Goal: Find contact information: Find contact information

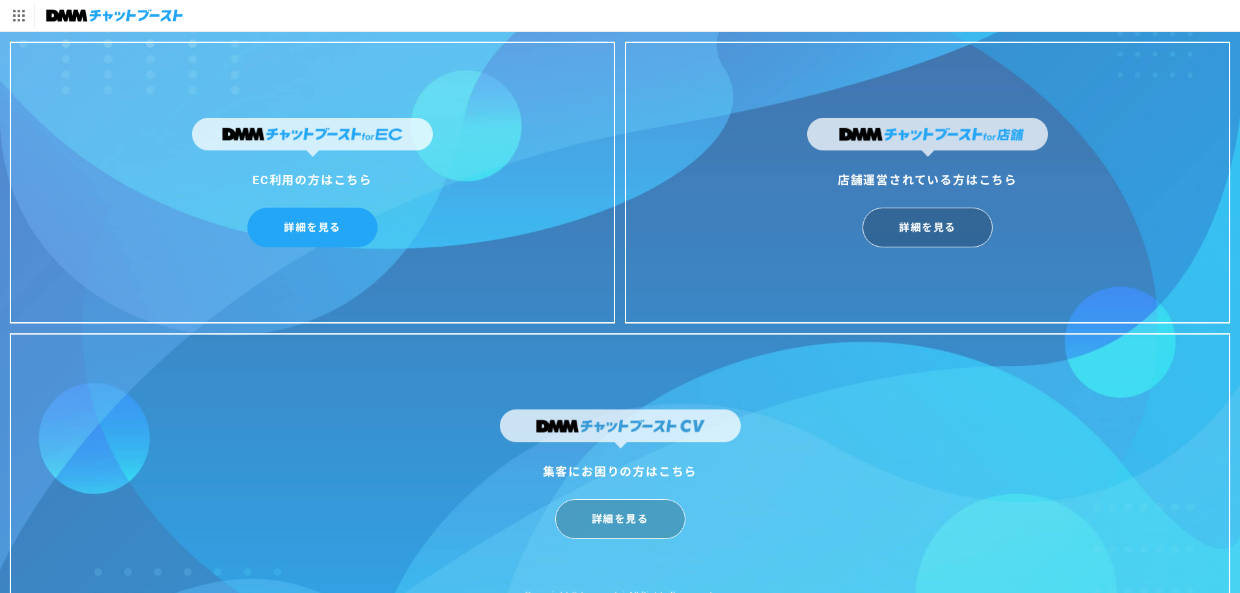
click at [334, 232] on link "詳細を見る" at bounding box center [312, 228] width 130 height 40
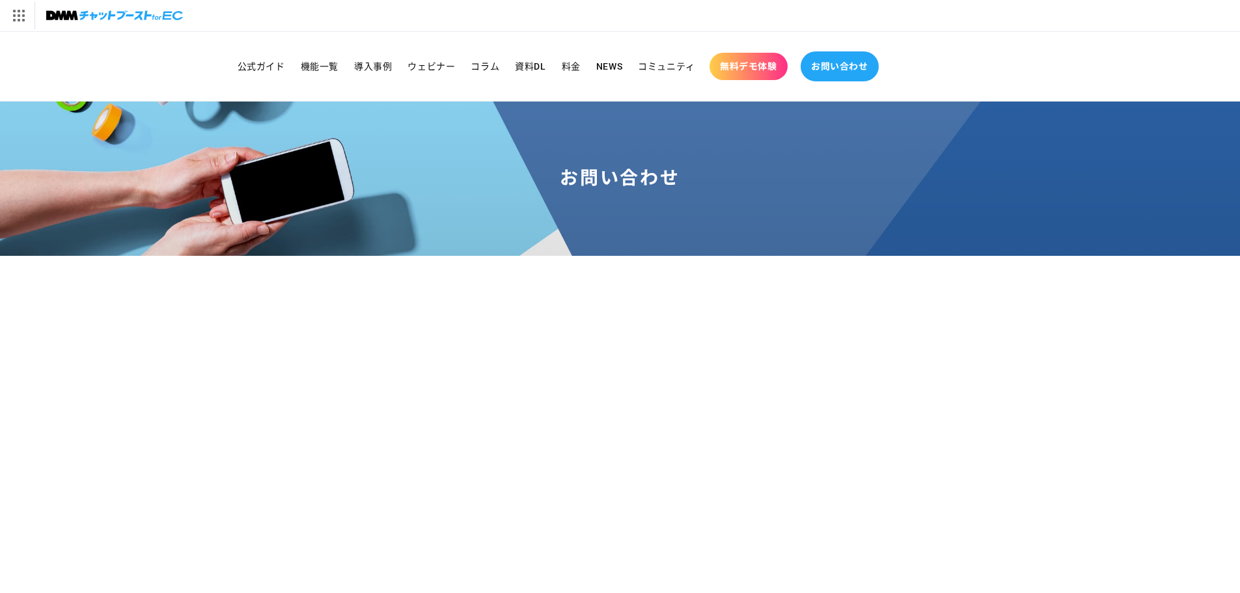
click at [815, 69] on span "お問い合わせ" at bounding box center [839, 67] width 57 height 12
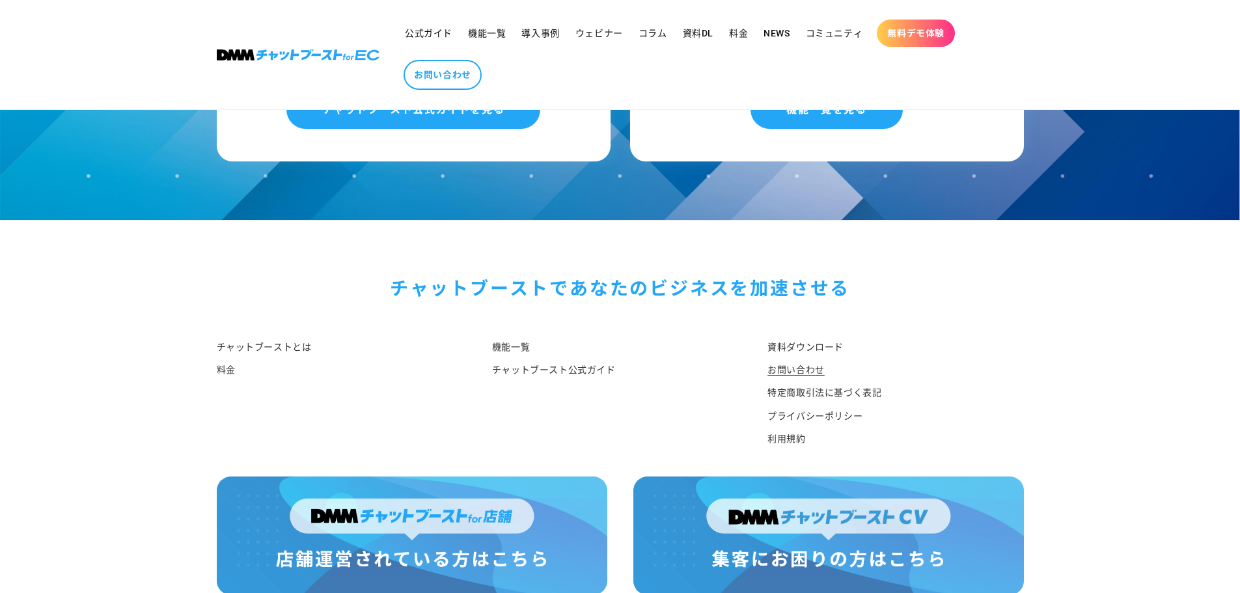
scroll to position [1346, 0]
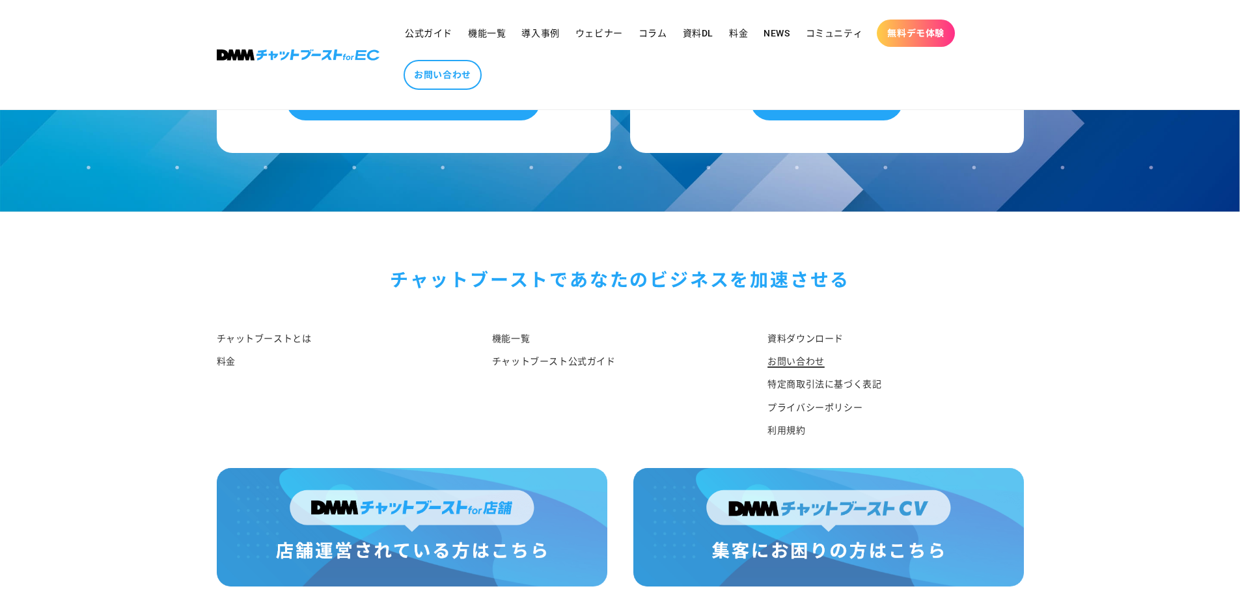
click at [787, 350] on link "お問い合わせ" at bounding box center [796, 361] width 57 height 23
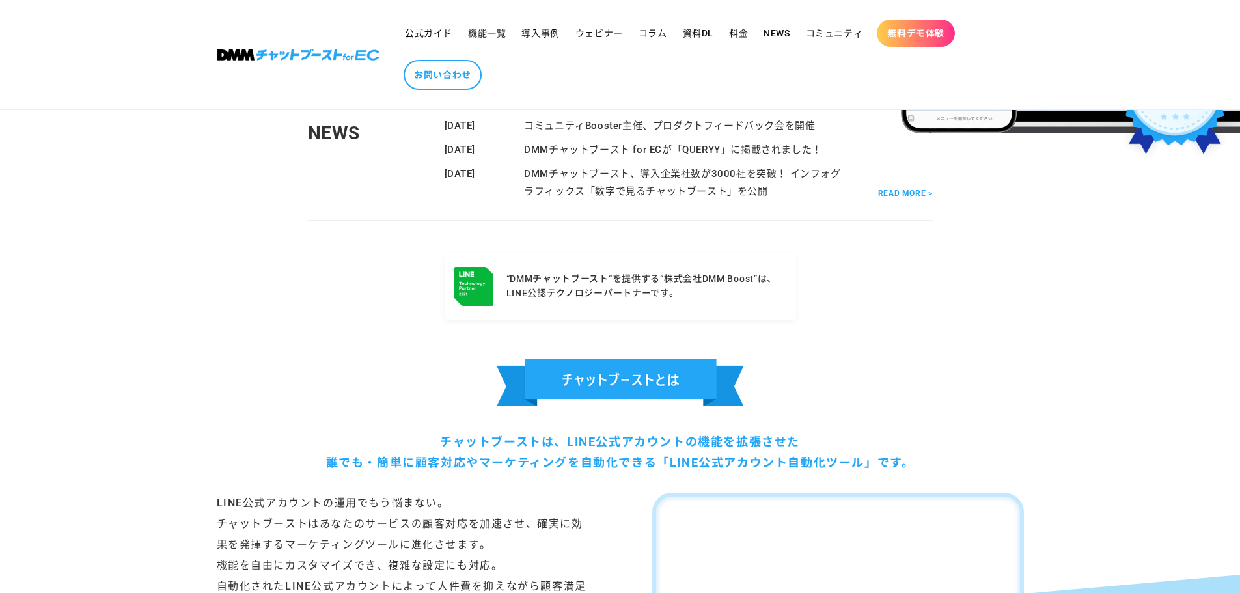
scroll to position [260, 0]
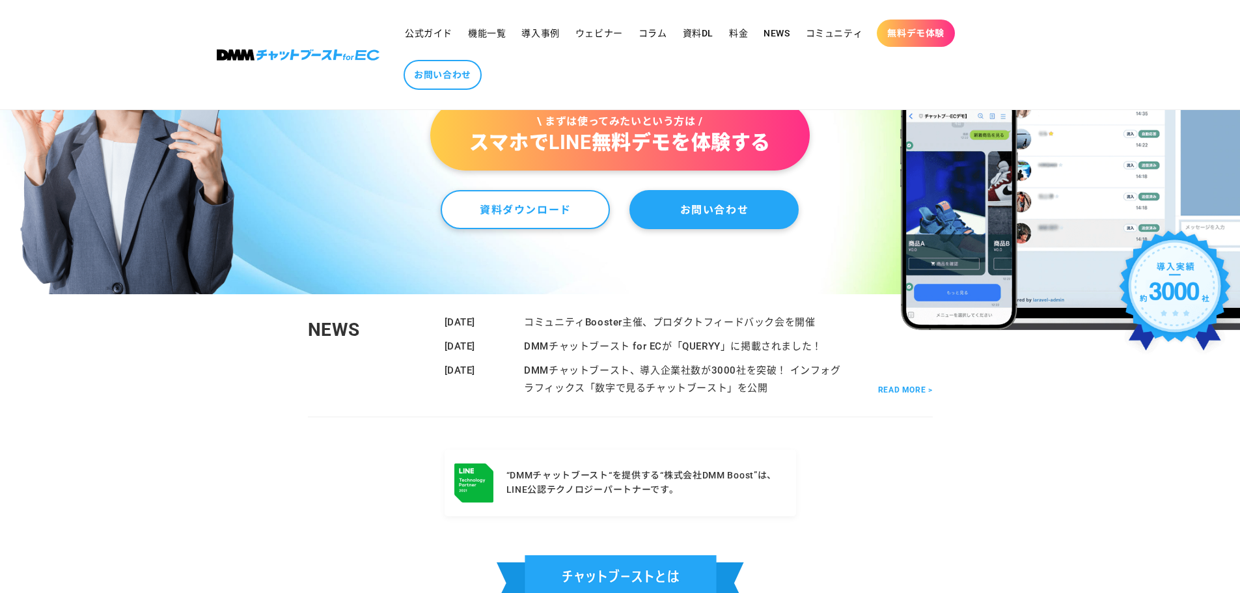
click at [688, 225] on link "お問い合わせ" at bounding box center [714, 209] width 169 height 39
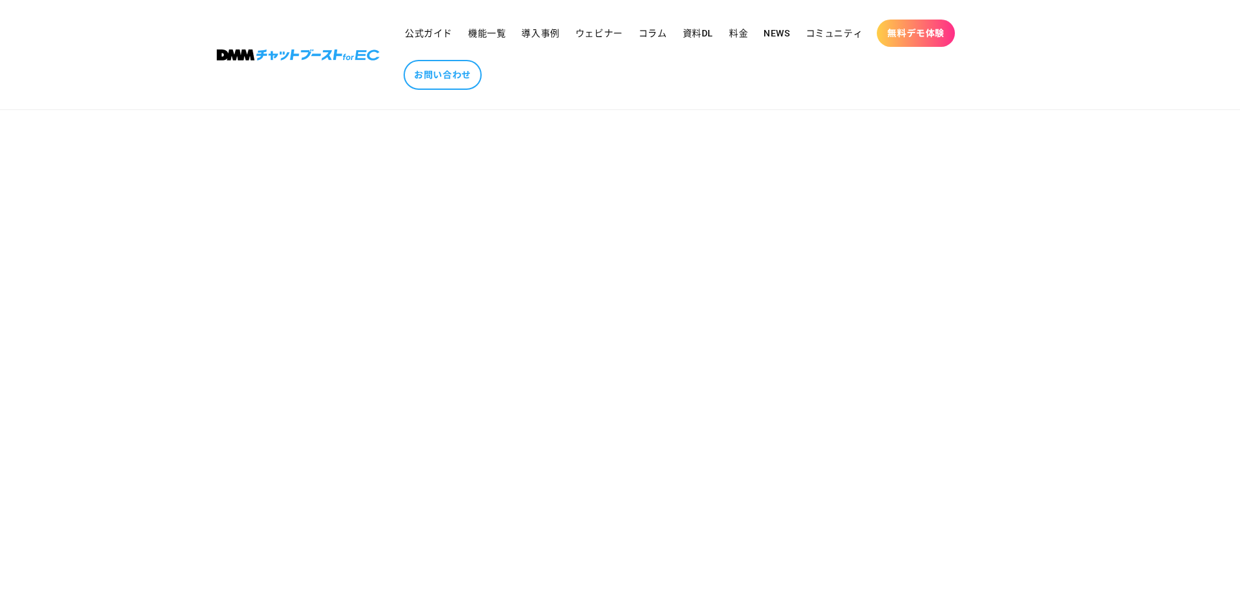
scroll to position [130, 0]
